Goal: Communication & Community: Answer question/provide support

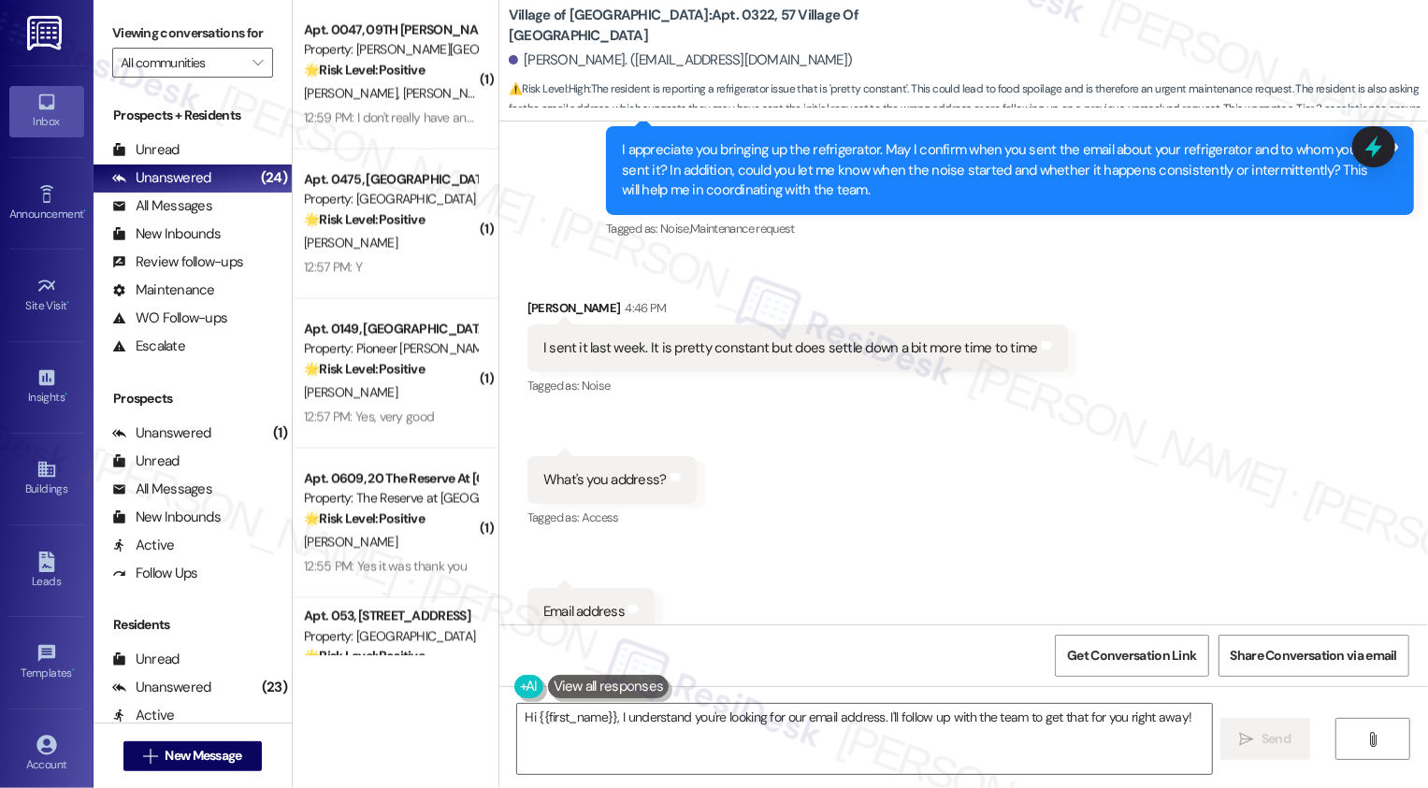
scroll to position [2786, 0]
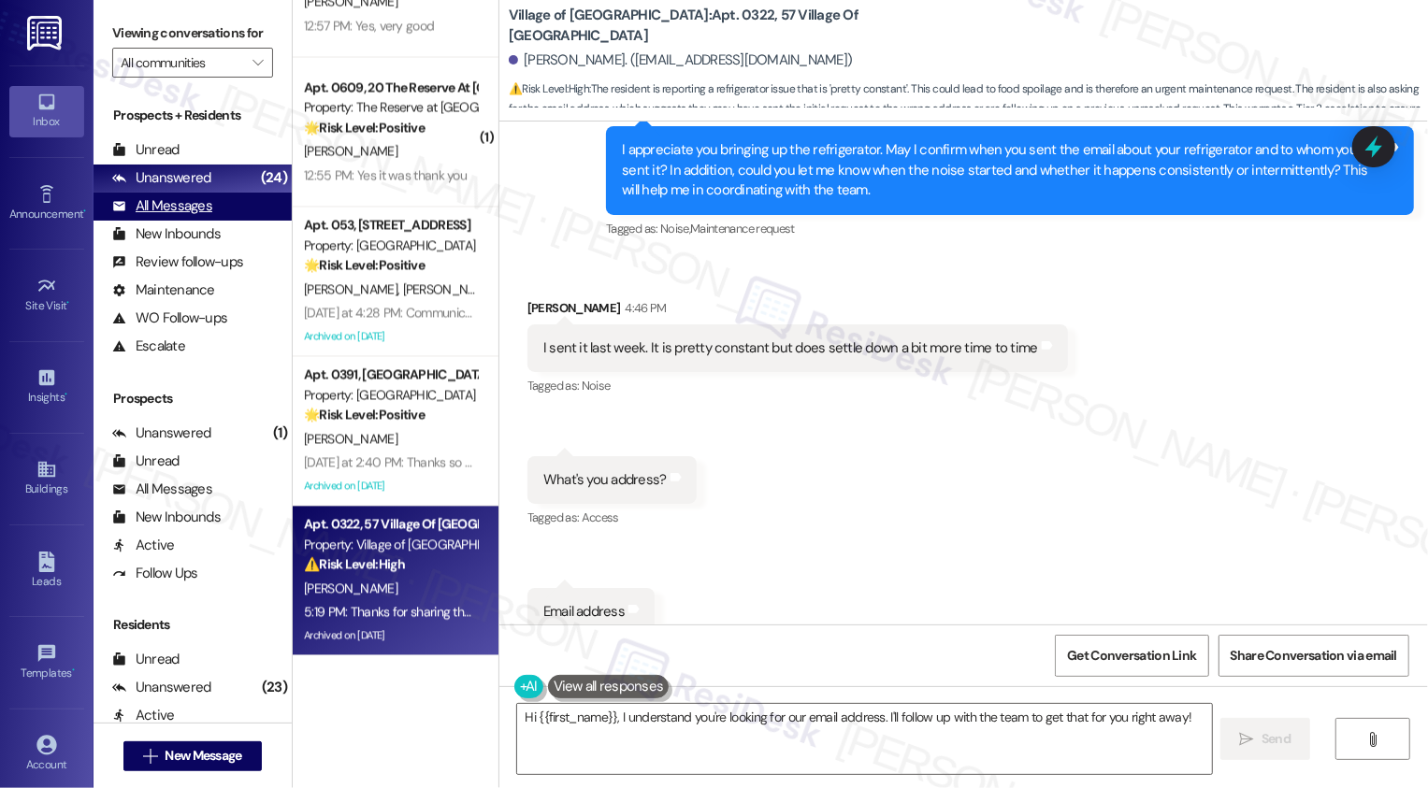
click at [199, 221] on div "All Messages (undefined)" at bounding box center [193, 207] width 198 height 28
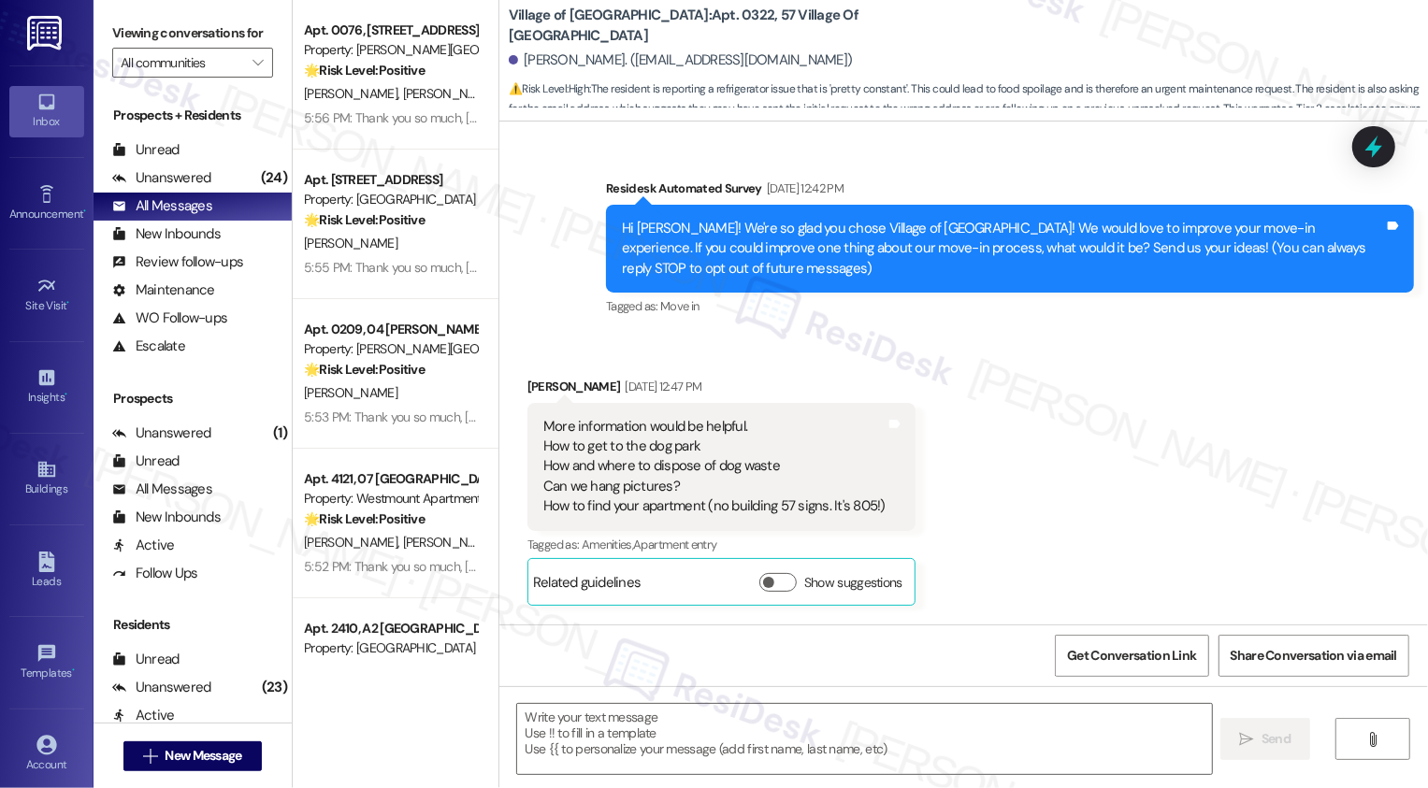
type textarea "Fetching suggested responses. Please feel free to read through the conversation…"
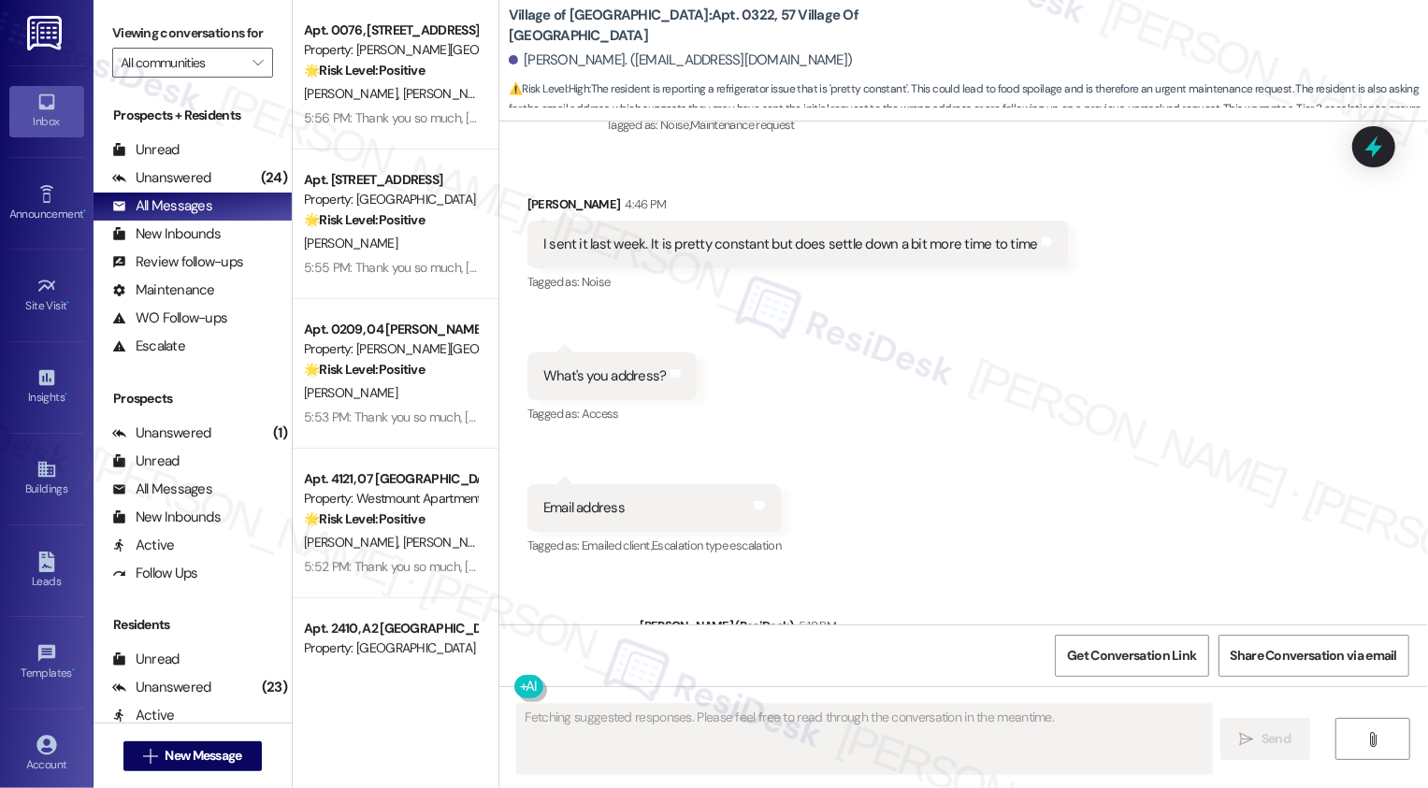
scroll to position [6978, 0]
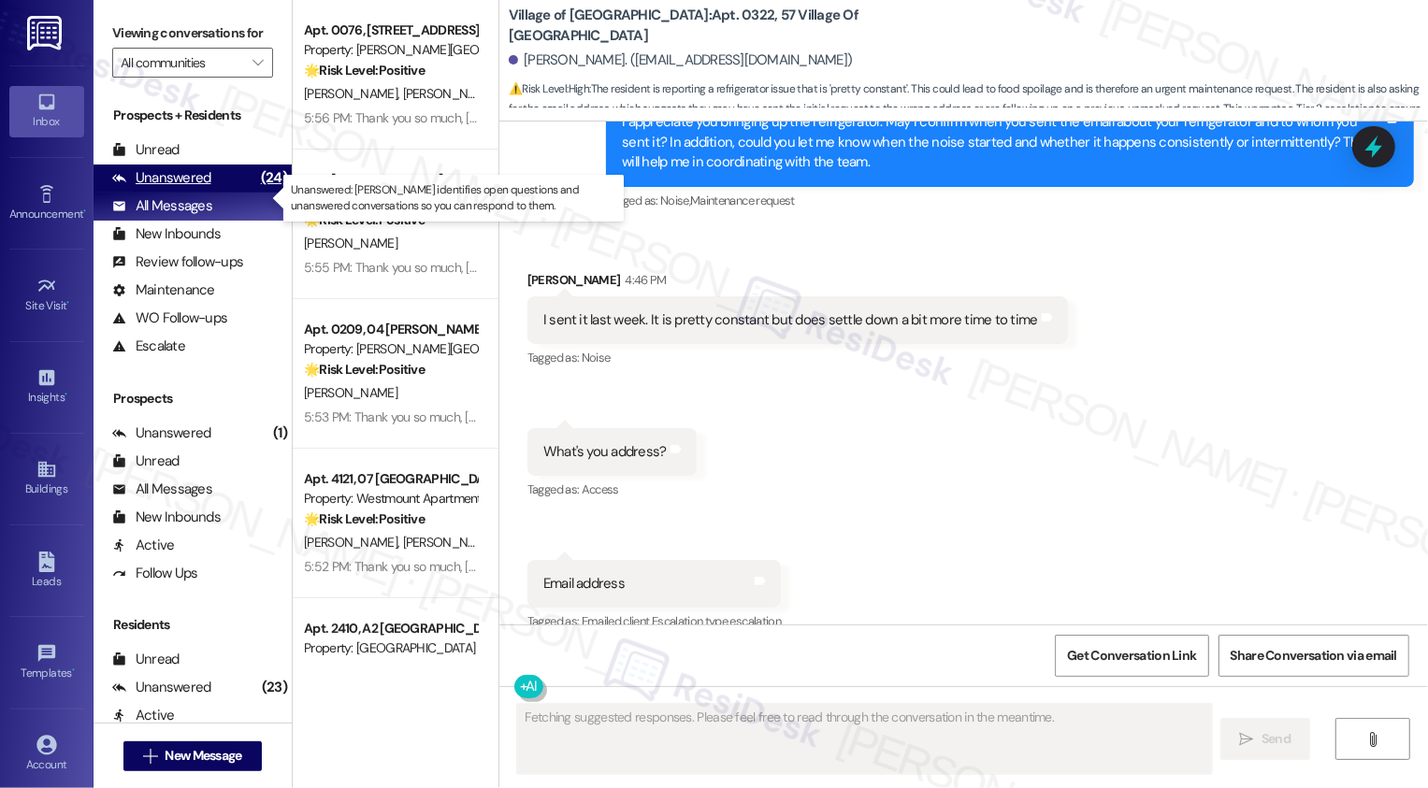
click at [217, 193] on div "Unanswered (24)" at bounding box center [193, 179] width 198 height 28
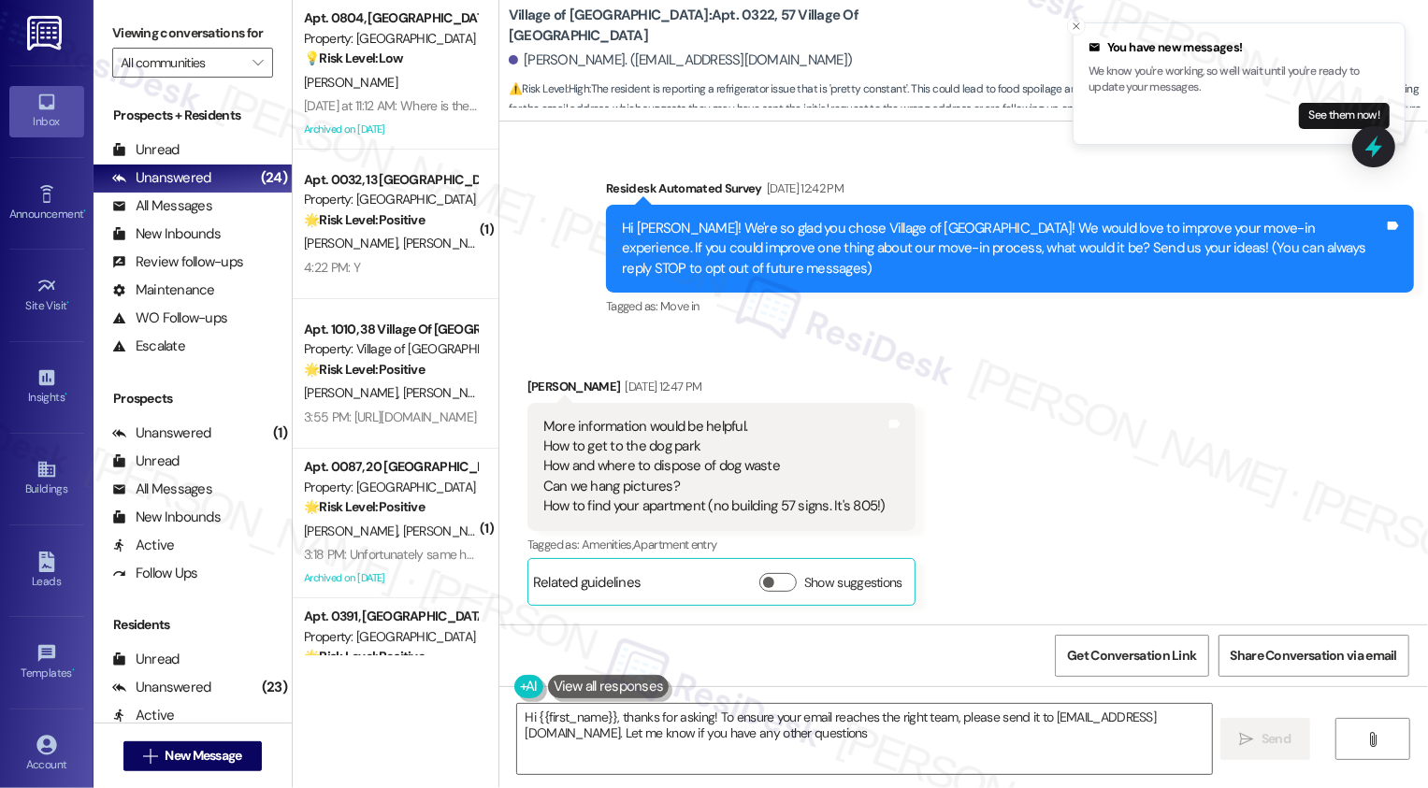
type textarea "Hi {{first_name}}, thanks for asking! To ensure your email reaches the right te…"
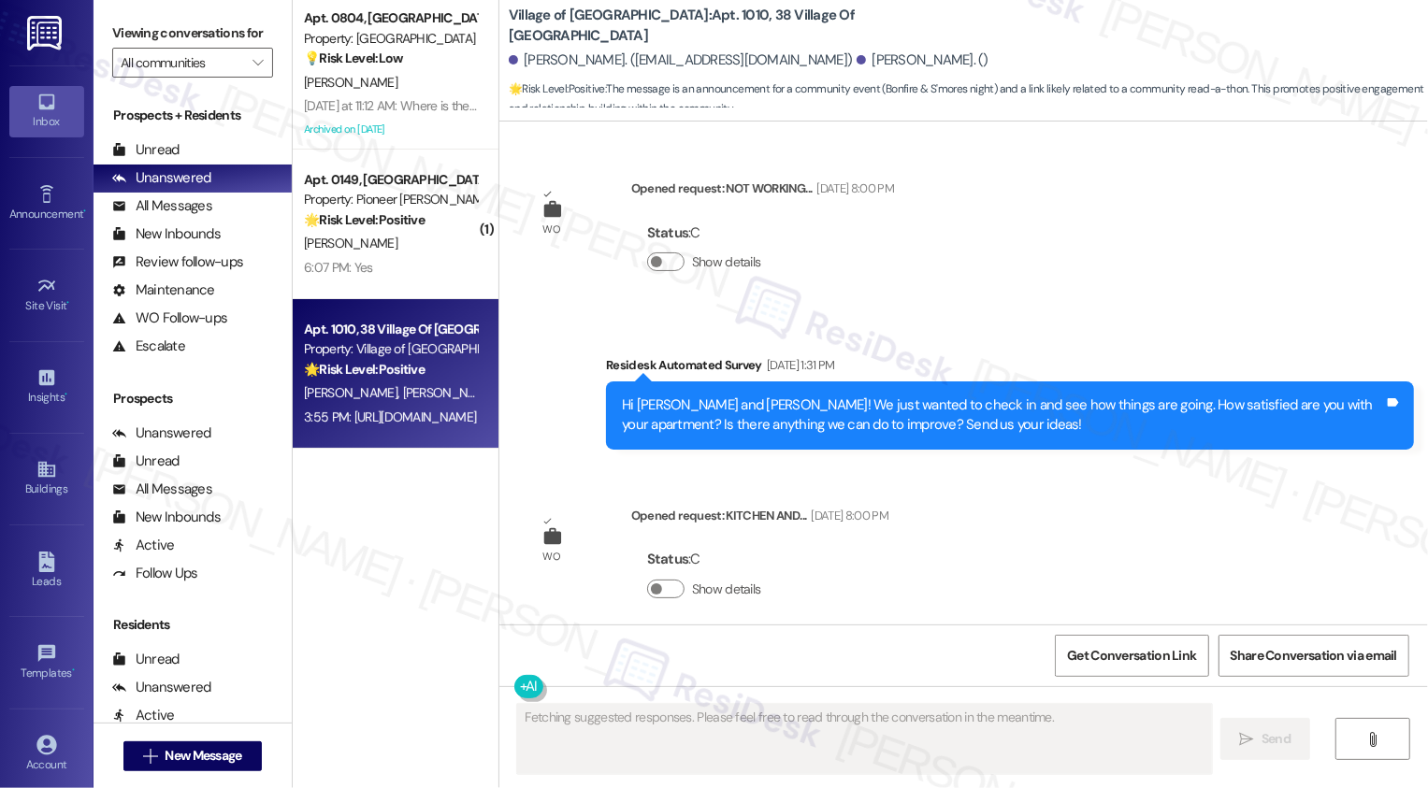
scroll to position [23199, 0]
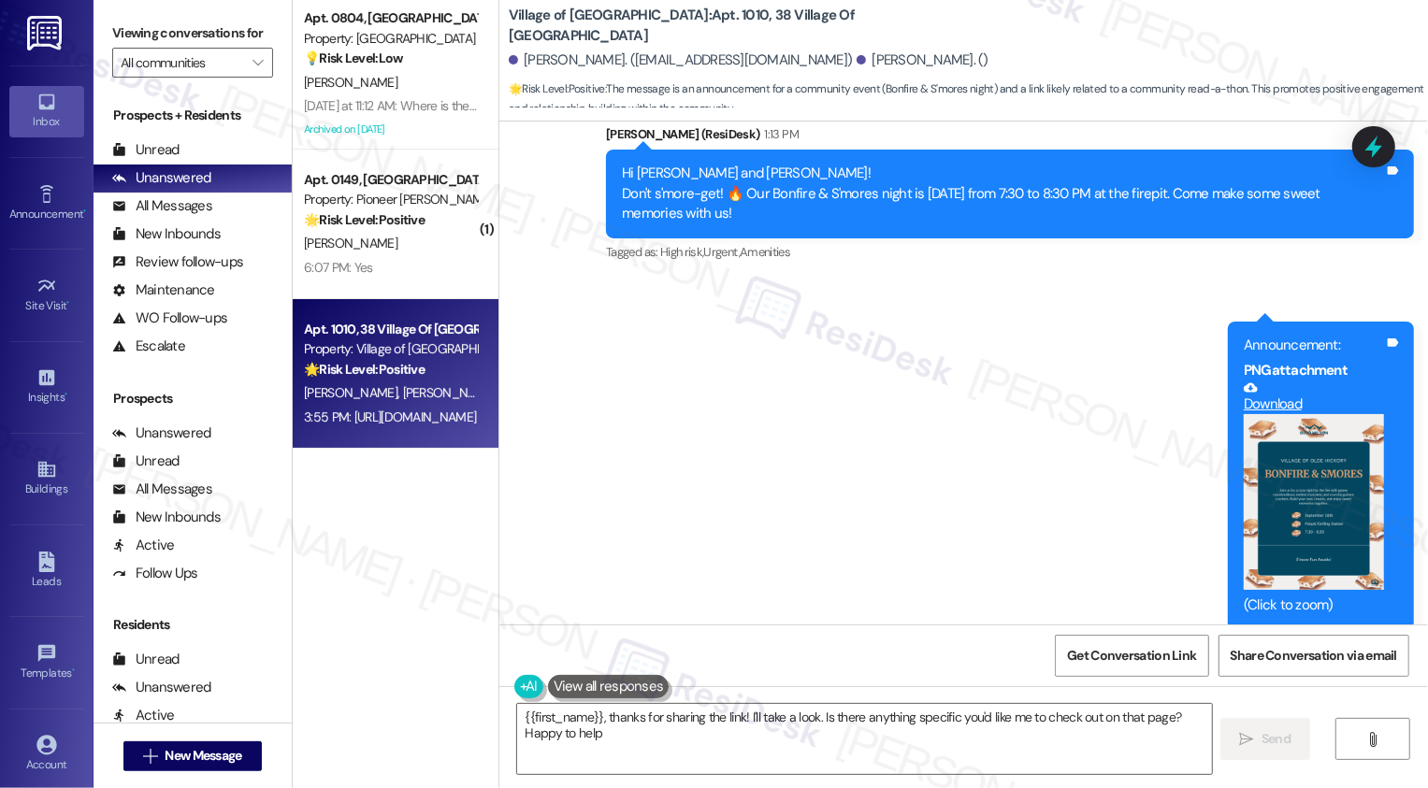
type textarea "{{first_name}}, thanks for sharing the link! I'll take a look. Is there anythin…"
click at [724, 644] on div "Received via SMS Jose Vargas 3:55 PM https://www.read-a-thon.com/reader/2117357…" at bounding box center [963, 709] width 929 height 130
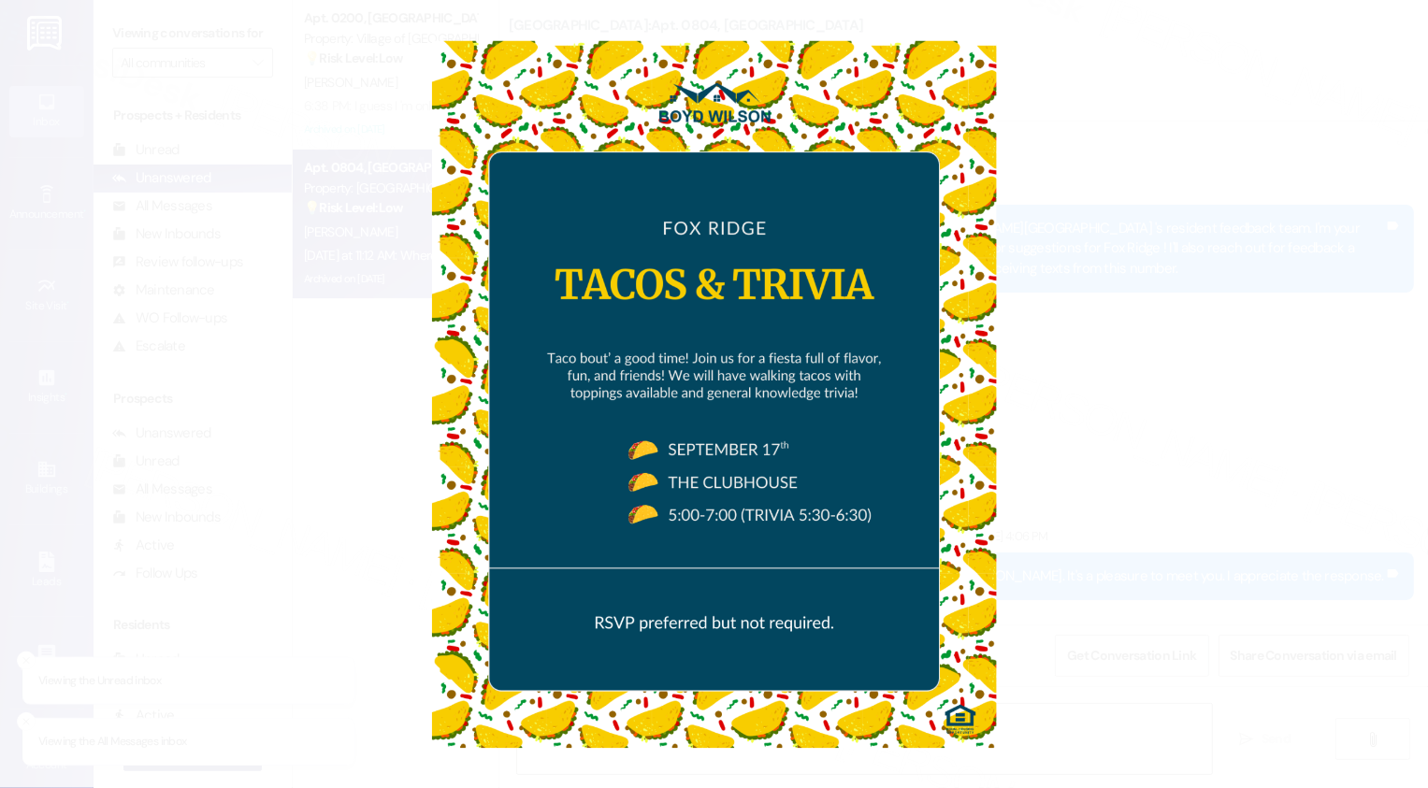
scroll to position [21336, 0]
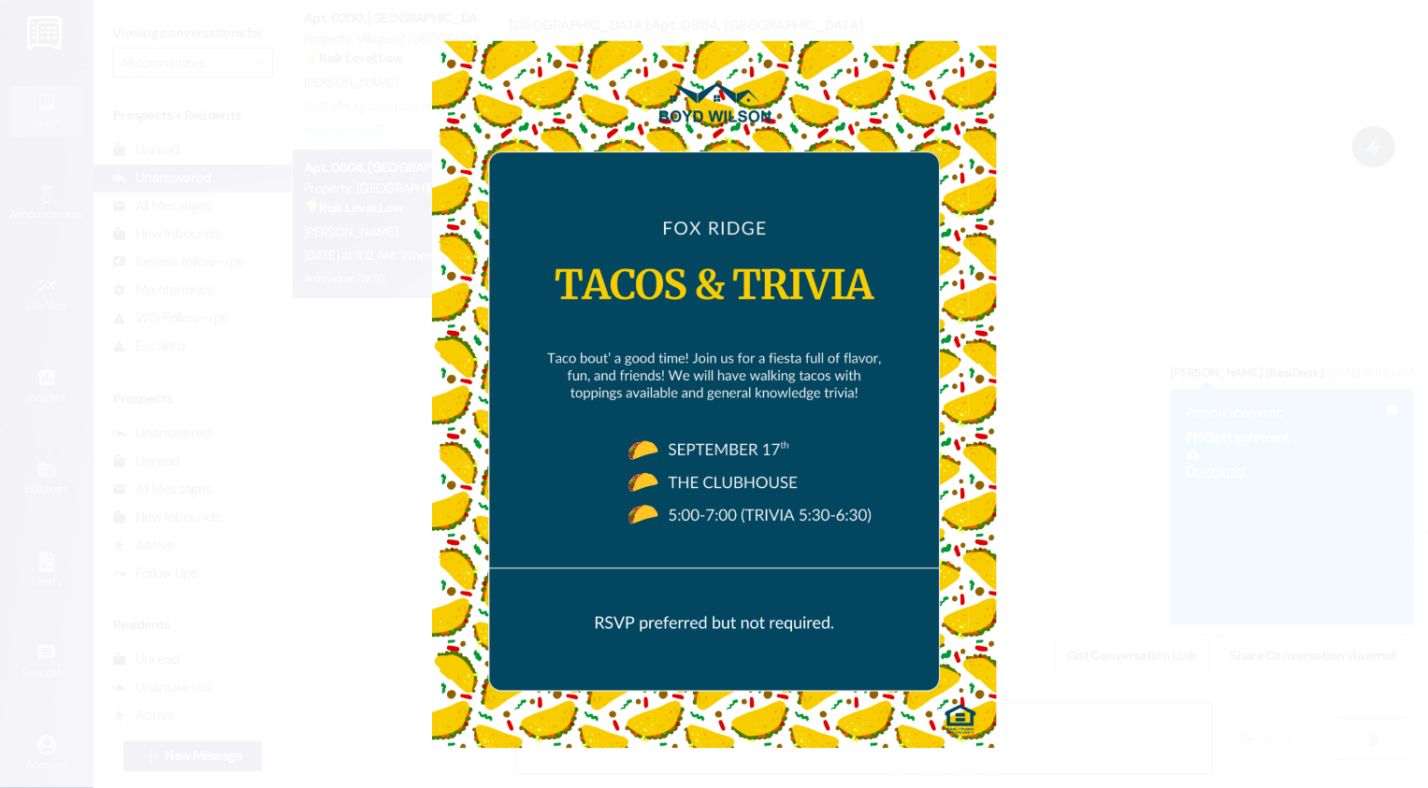
click at [1091, 505] on button "Unzoom image" at bounding box center [714, 394] width 1428 height 788
